Goal: Task Accomplishment & Management: Complete application form

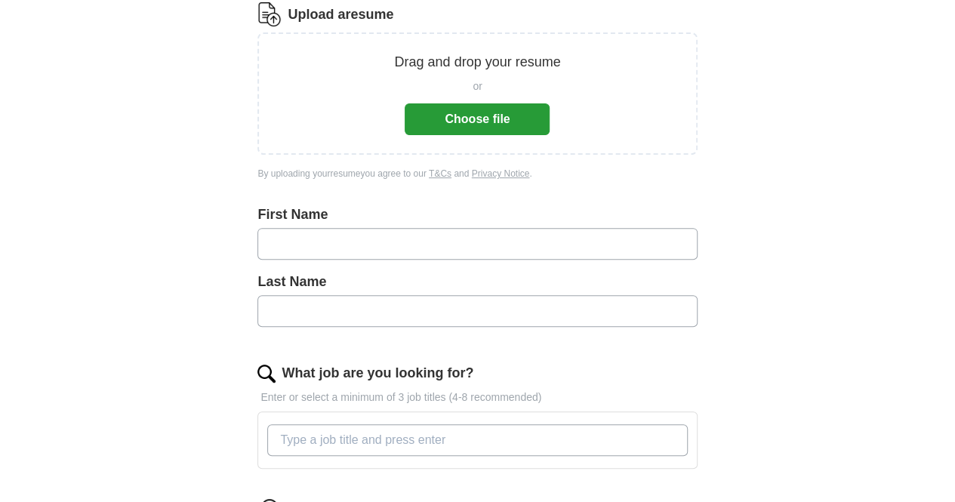
scroll to position [205, 0]
click at [457, 102] on div "or Choose file" at bounding box center [477, 103] width 145 height 63
click at [457, 119] on button "Choose file" at bounding box center [477, 119] width 145 height 32
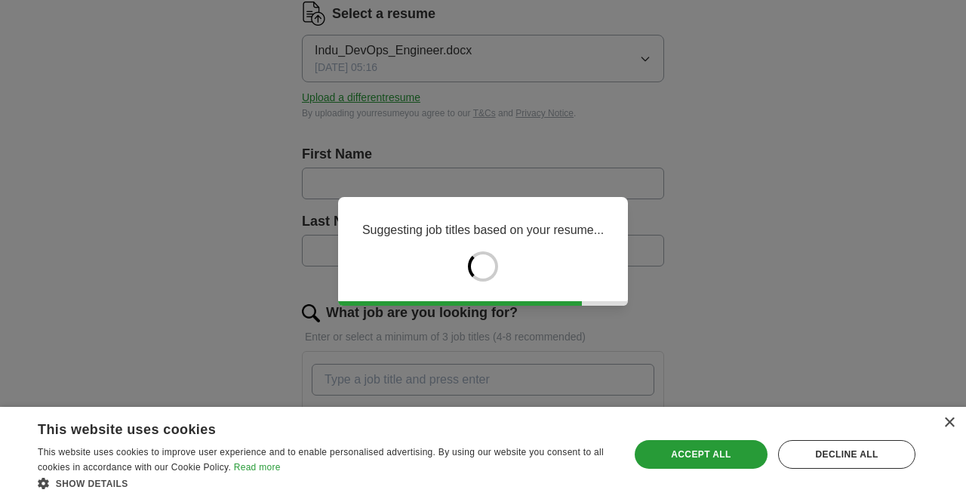
drag, startPoint x: 426, startPoint y: 324, endPoint x: 734, endPoint y: 390, distance: 315.1
click at [734, 390] on div "Suggesting job titles based on your resume..." at bounding box center [483, 251] width 966 height 502
type input "****"
type input "********"
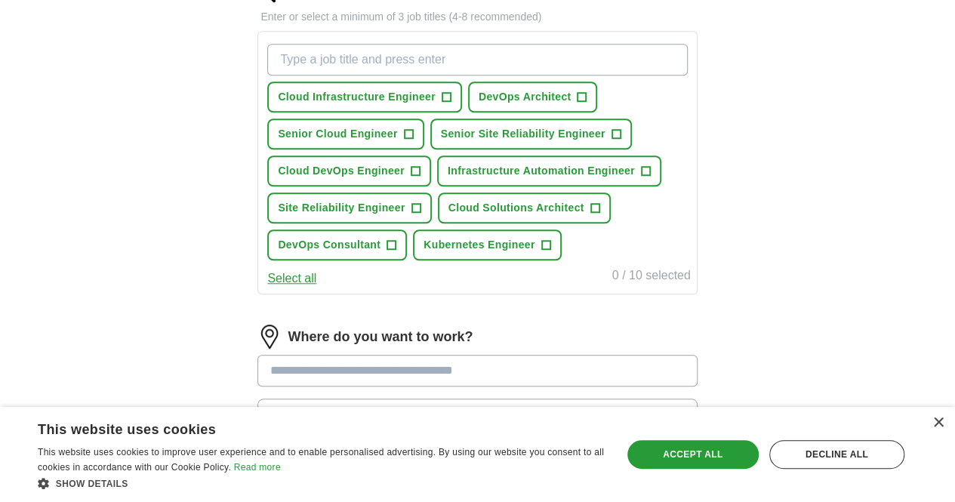
scroll to position [529, 0]
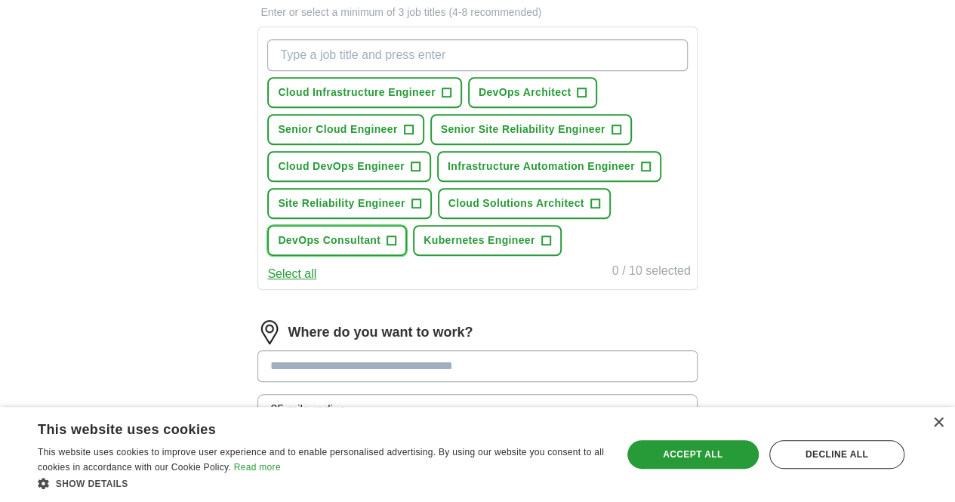
click at [380, 248] on span "DevOps Consultant" at bounding box center [329, 240] width 103 height 16
click at [431, 219] on button "Site Reliability Engineer +" at bounding box center [349, 203] width 164 height 31
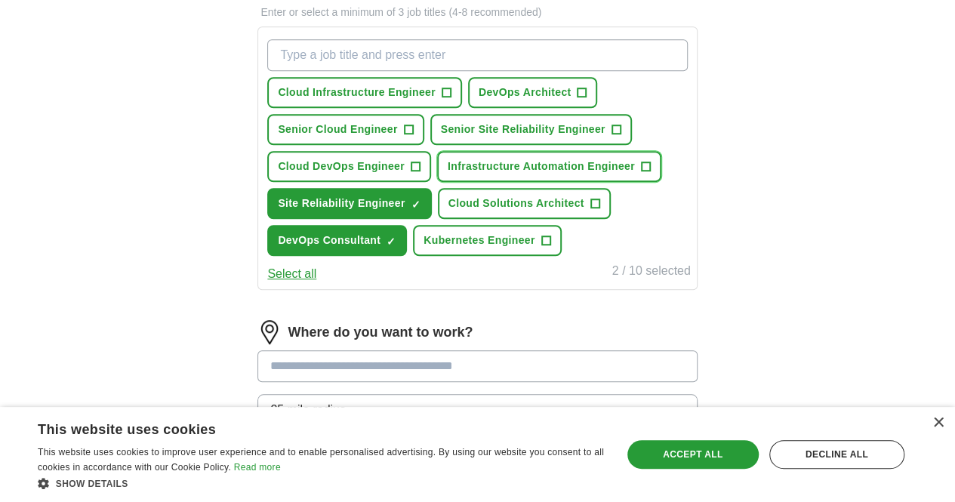
click at [448, 174] on span "Infrastructure Automation Engineer" at bounding box center [541, 167] width 187 height 16
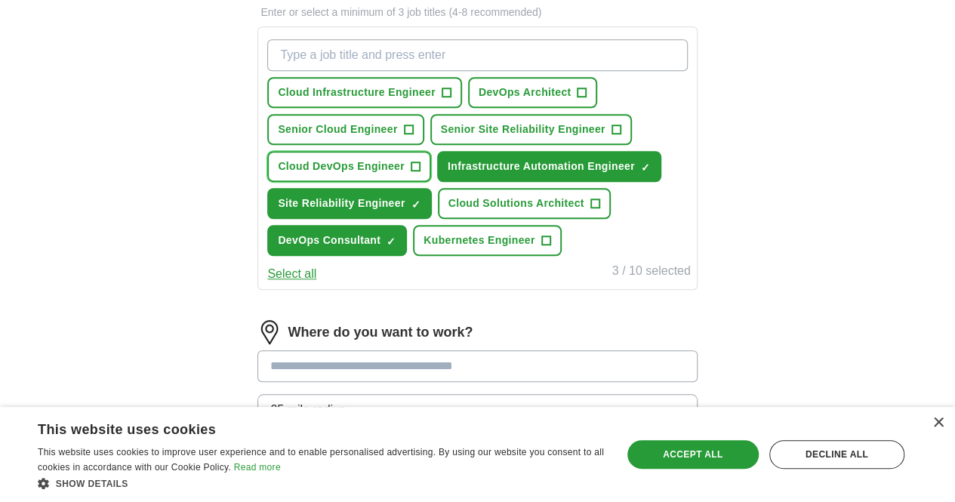
click at [423, 182] on button "Cloud DevOps Engineer +" at bounding box center [349, 166] width 164 height 31
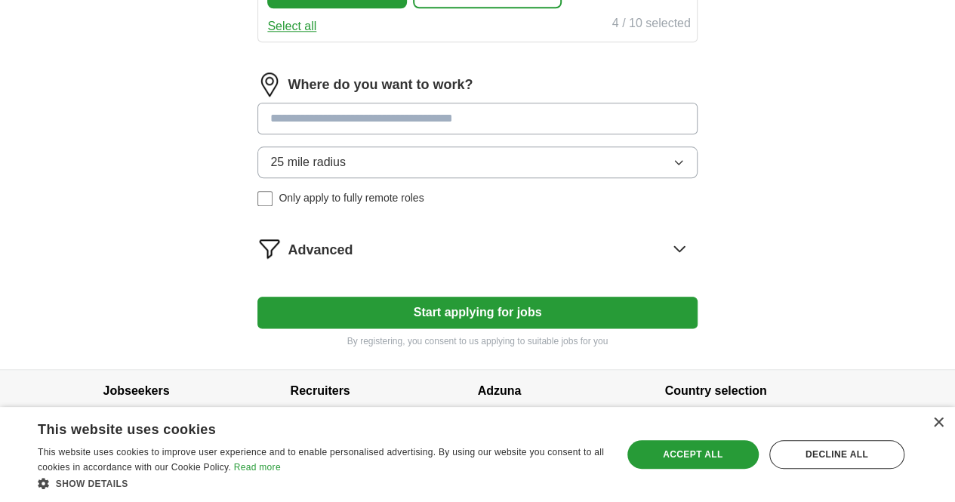
scroll to position [787, 0]
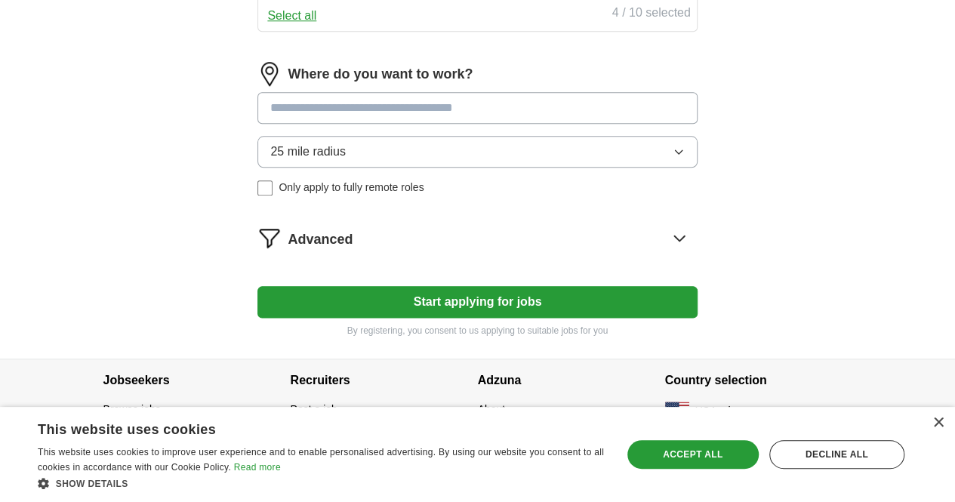
click at [428, 124] on input at bounding box center [476, 108] width 439 height 32
type input "***"
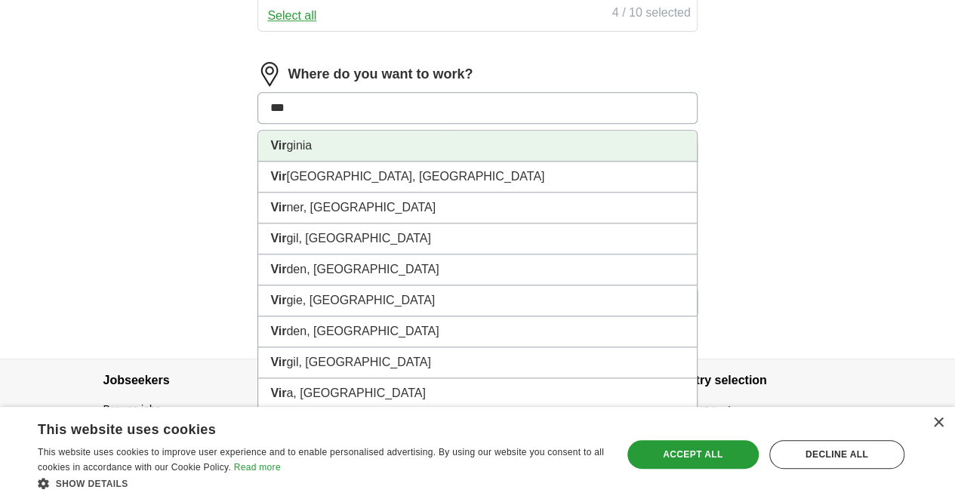
click at [358, 162] on li "Vir ginia" at bounding box center [477, 146] width 438 height 31
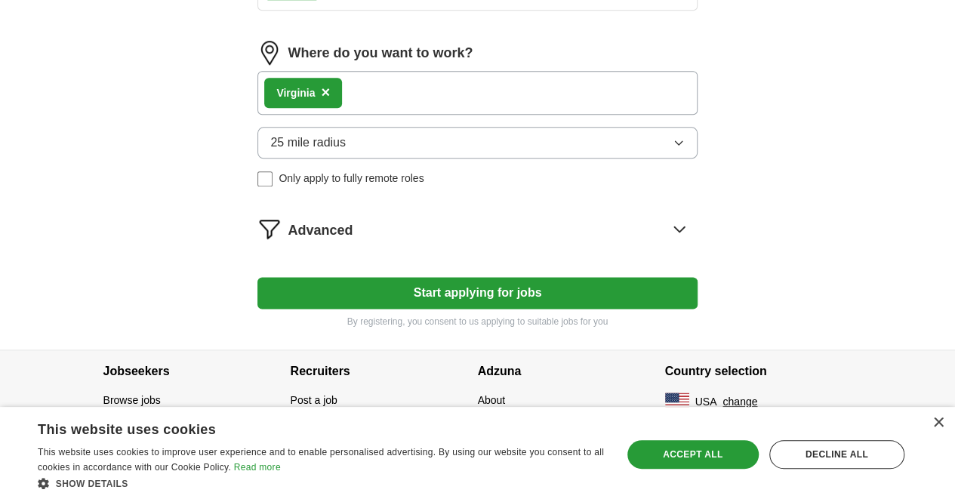
scroll to position [915, 0]
click at [457, 137] on button "25 mile radius" at bounding box center [476, 143] width 439 height 32
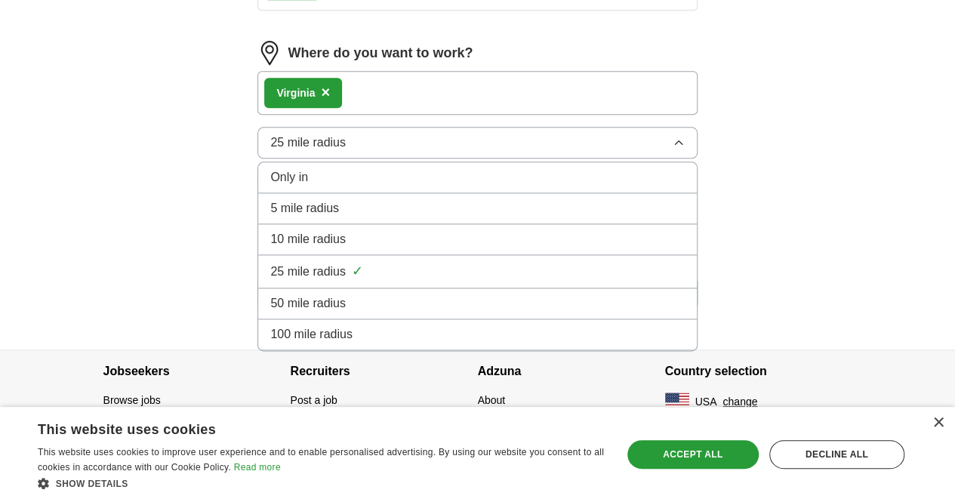
click at [335, 331] on span "100 mile radius" at bounding box center [311, 334] width 82 height 18
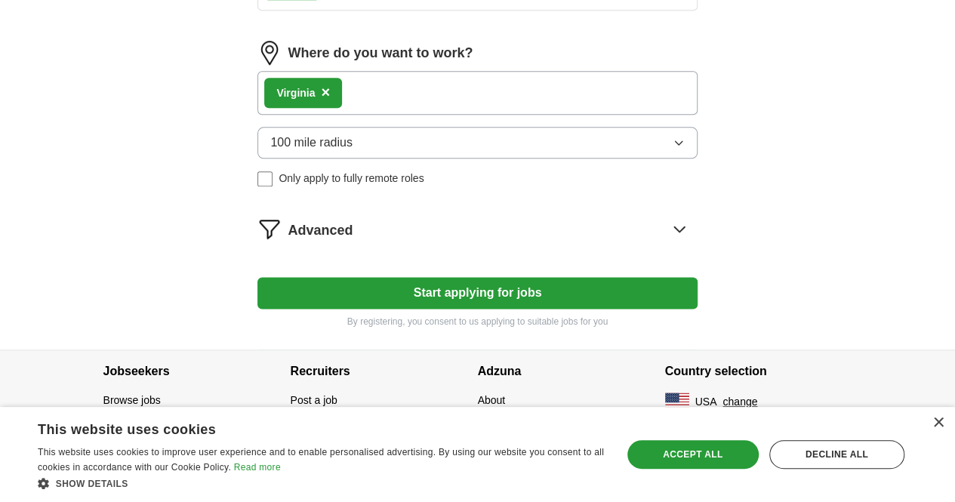
click at [423, 297] on button "Start applying for jobs" at bounding box center [476, 293] width 439 height 32
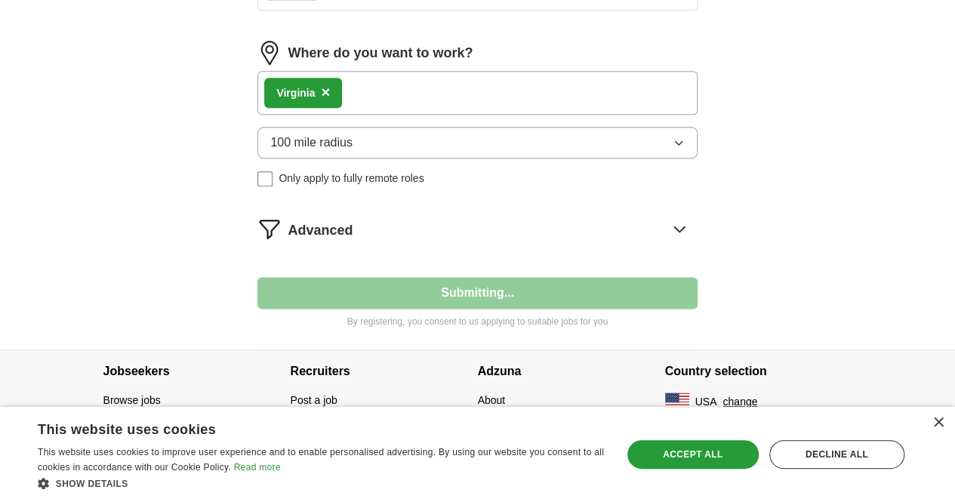
select select "**"
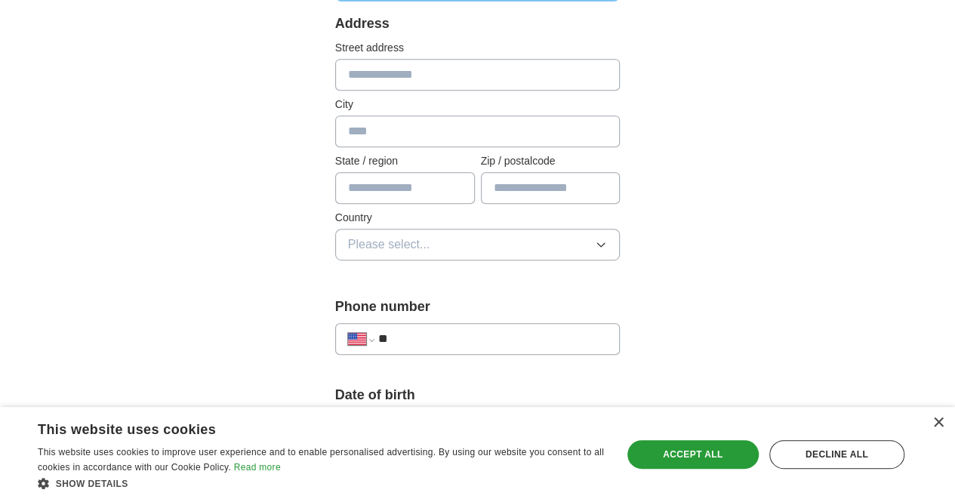
scroll to position [0, 0]
